Goal: Find contact information: Find contact information

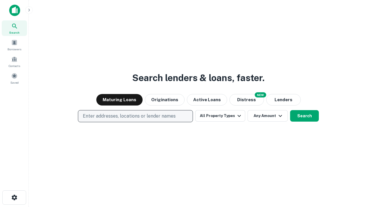
click at [135, 116] on p "Enter addresses, locations or lender names" at bounding box center [129, 116] width 93 height 7
type input "**********"
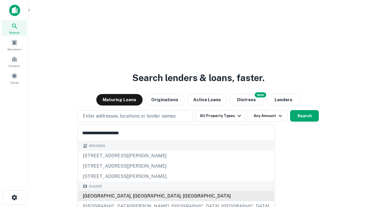
click at [137, 196] on div "[GEOGRAPHIC_DATA], [GEOGRAPHIC_DATA], [GEOGRAPHIC_DATA]" at bounding box center [176, 196] width 196 height 10
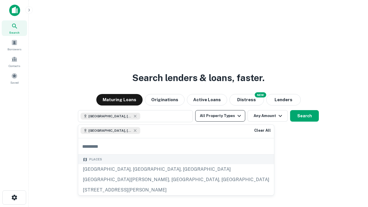
click at [220, 116] on button "All Property Types" at bounding box center [220, 116] width 50 height 12
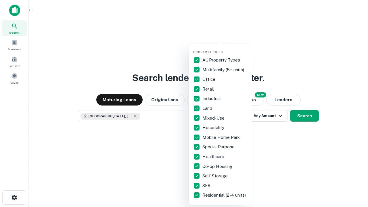
click at [225, 48] on button "button" at bounding box center [224, 48] width 63 height 0
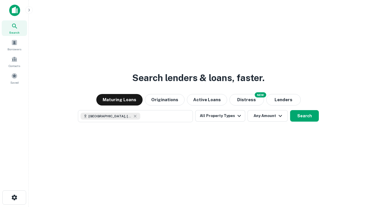
scroll to position [9, 0]
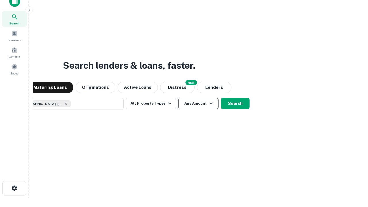
click at [178, 98] on button "Any Amount" at bounding box center [198, 104] width 40 height 12
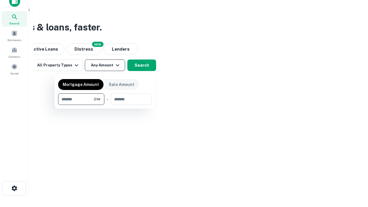
type input "*******"
click at [105, 105] on button "button" at bounding box center [105, 105] width 94 height 0
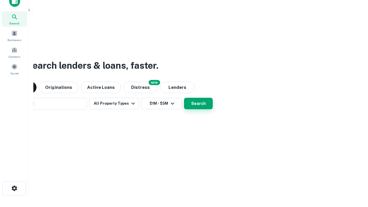
click at [184, 98] on button "Search" at bounding box center [198, 104] width 29 height 12
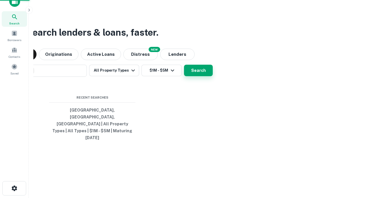
scroll to position [15, 163]
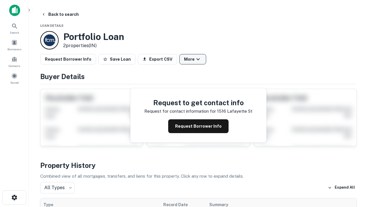
click at [193, 59] on button "More" at bounding box center [192, 59] width 27 height 10
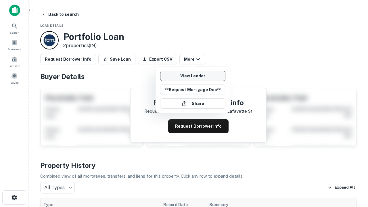
click at [193, 76] on link "View Lender" at bounding box center [192, 76] width 65 height 10
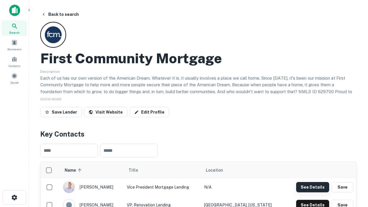
click at [313, 187] on button "See Details" at bounding box center [312, 187] width 33 height 10
click at [14, 198] on icon "button" at bounding box center [14, 197] width 7 height 7
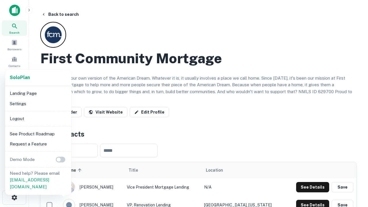
click at [38, 119] on li "Logout" at bounding box center [38, 119] width 62 height 10
